Goal: Task Accomplishment & Management: Use online tool/utility

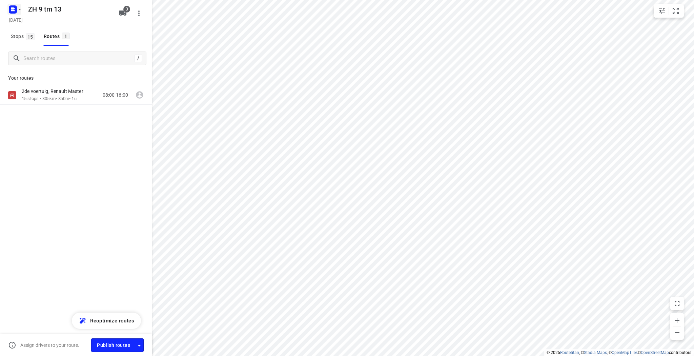
click at [19, 8] on icon "button" at bounding box center [19, 9] width 5 height 5
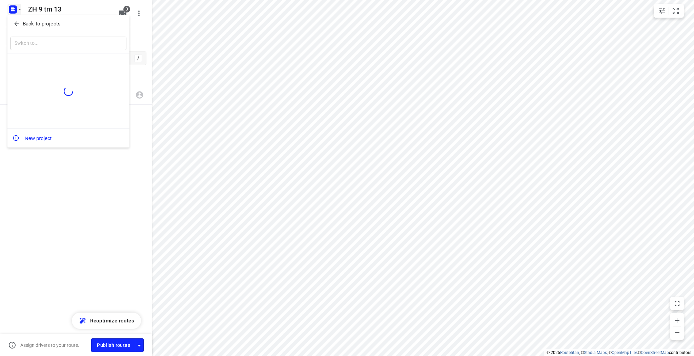
click at [24, 26] on p "Back to projects" at bounding box center [42, 24] width 38 height 8
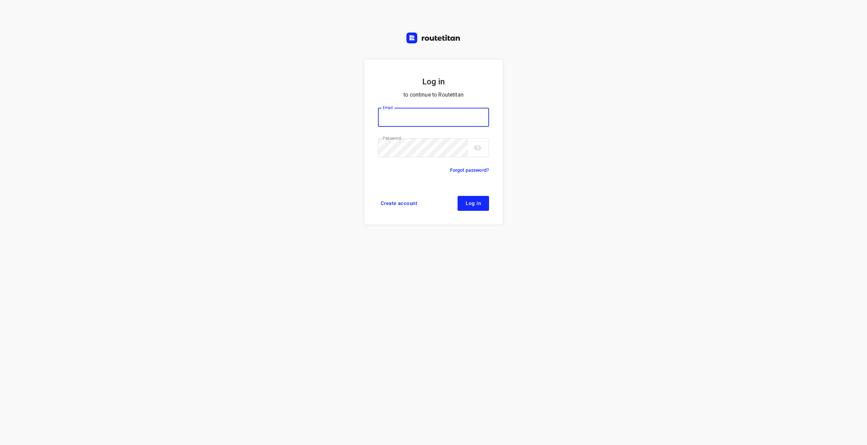
type input "[EMAIL_ADDRESS][DOMAIN_NAME]"
click at [475, 204] on span "Log in" at bounding box center [473, 203] width 15 height 5
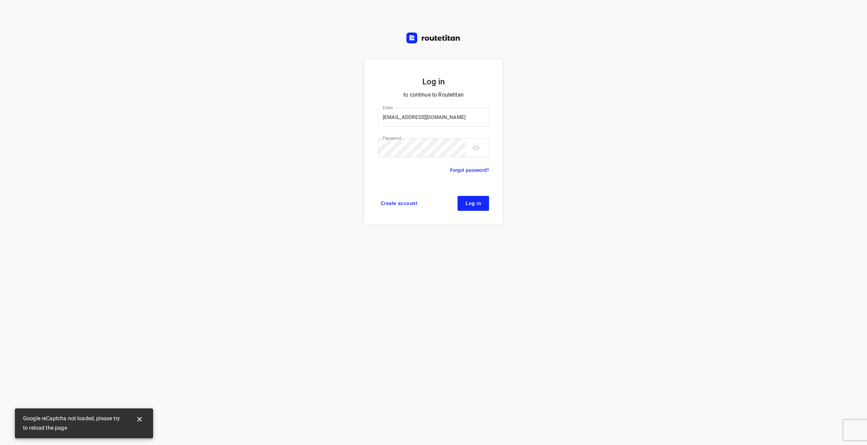
click at [477, 203] on span "Log in" at bounding box center [473, 203] width 15 height 5
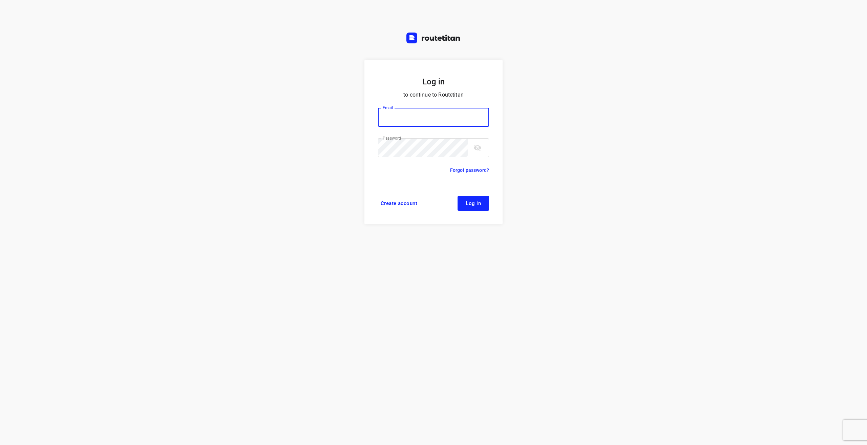
type input "[EMAIL_ADDRESS][DOMAIN_NAME]"
click at [477, 203] on span "Log in" at bounding box center [473, 203] width 15 height 5
click at [476, 203] on span "Log in" at bounding box center [473, 203] width 15 height 5
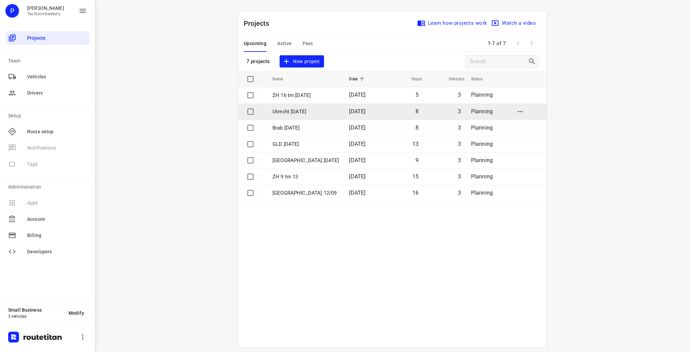
click at [310, 114] on p "Utrecht 19 sept" at bounding box center [305, 112] width 66 height 8
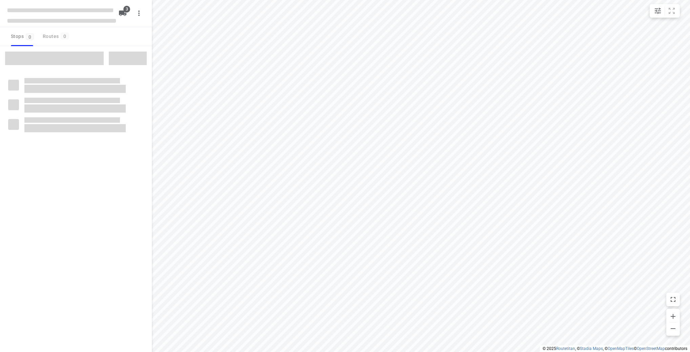
type input "distance"
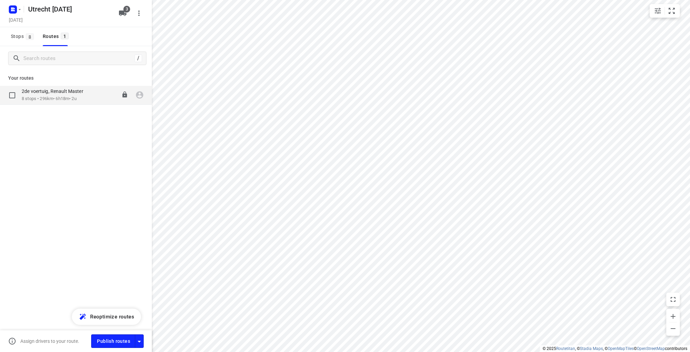
click at [64, 101] on p "8 stops • 296km • 6h18m • 2u" at bounding box center [56, 99] width 68 height 6
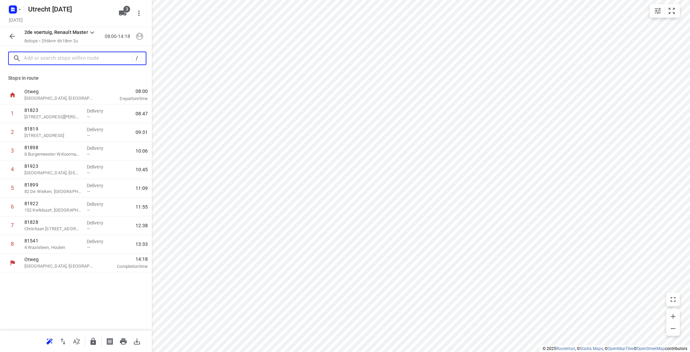
click at [84, 63] on input "text" at bounding box center [78, 58] width 108 height 11
paste input "Cannenburgerweg 67 C"
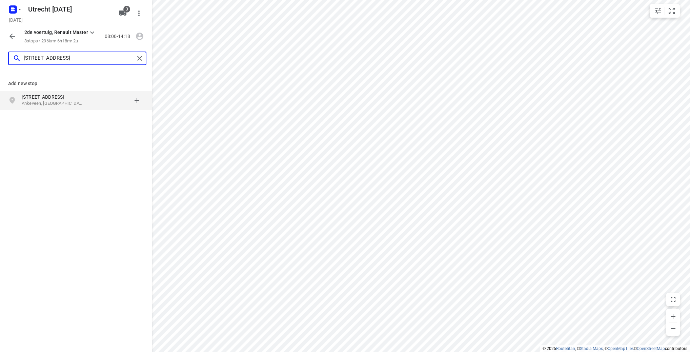
type input "Cannenburgerweg 67 C"
click at [54, 103] on p "Ankeveen, Nederland" at bounding box center [53, 103] width 62 height 6
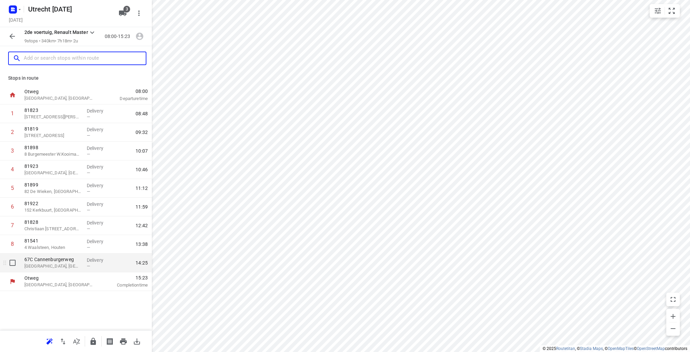
click at [38, 266] on p "Ankeveen, Netherlands" at bounding box center [52, 266] width 57 height 7
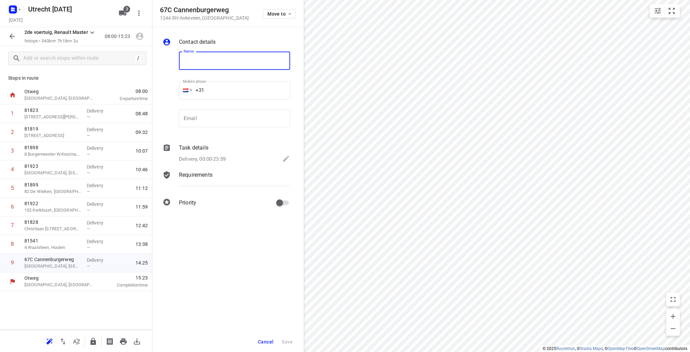
paste input "81966"
type input "81966"
click at [292, 344] on span "Save" at bounding box center [286, 341] width 11 height 5
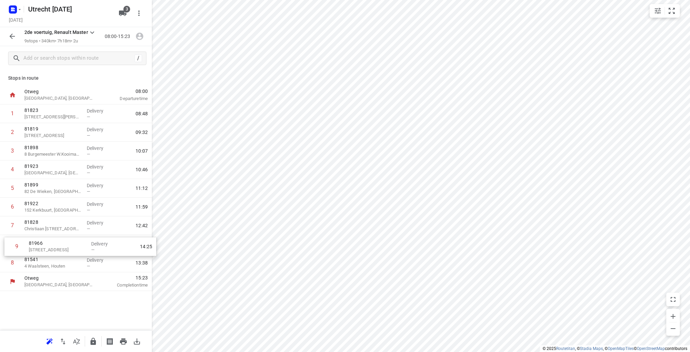
drag, startPoint x: 53, startPoint y: 267, endPoint x: 53, endPoint y: 243, distance: 24.4
click at [53, 243] on div "1 81823 20 Gustav Mahlerlaan, Amsterdam Delivery — 08:48 2 81819 Oudelandsdijkj…" at bounding box center [76, 188] width 152 height 168
